Goal: Navigation & Orientation: Find specific page/section

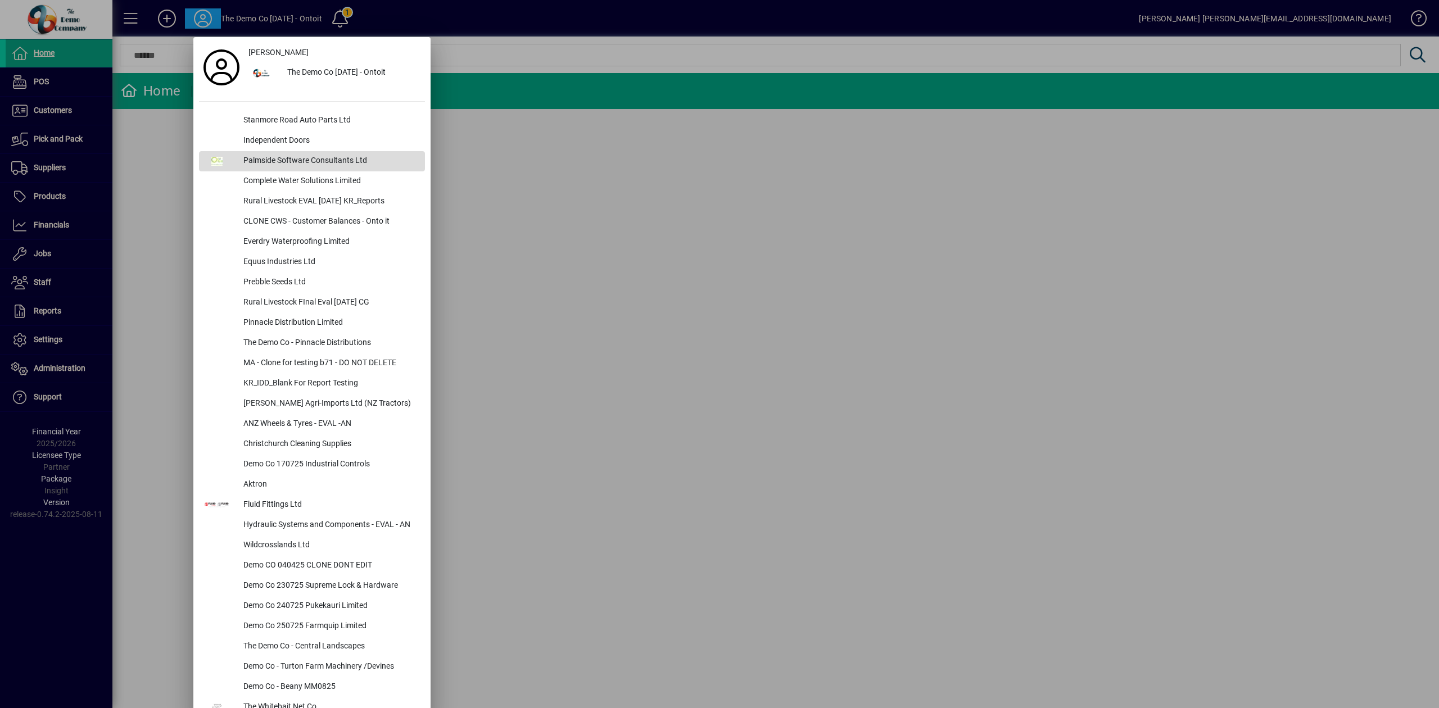
click at [274, 163] on div "Palmside Software Consultants Ltd" at bounding box center [329, 161] width 191 height 20
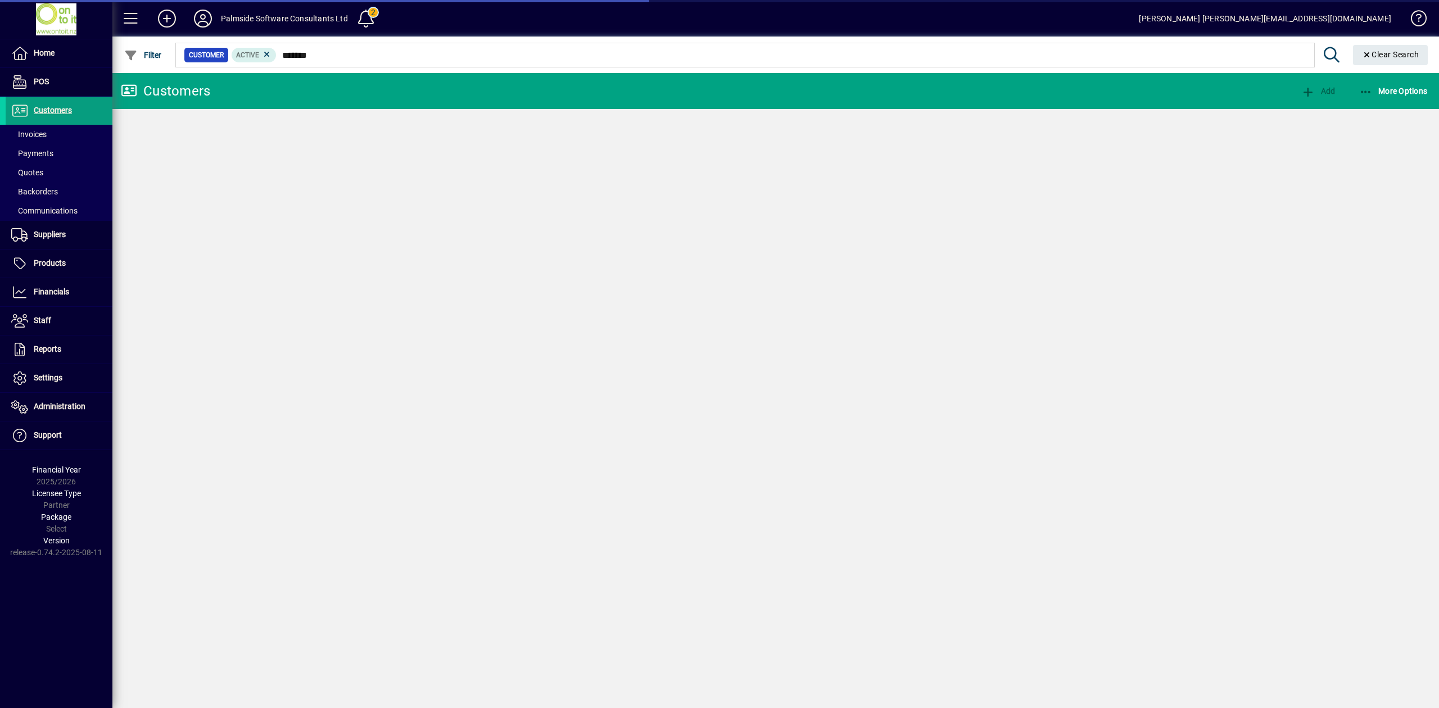
type input "********"
